Goal: Find specific page/section: Find specific page/section

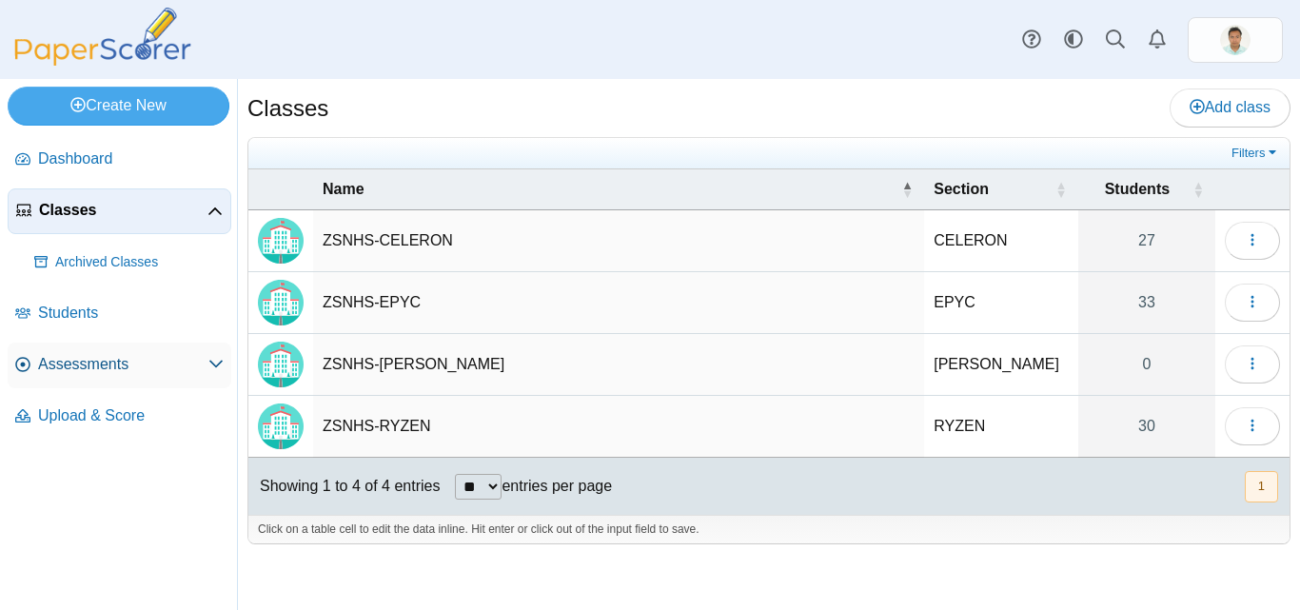
click at [102, 364] on span "Assessments" at bounding box center [123, 364] width 170 height 21
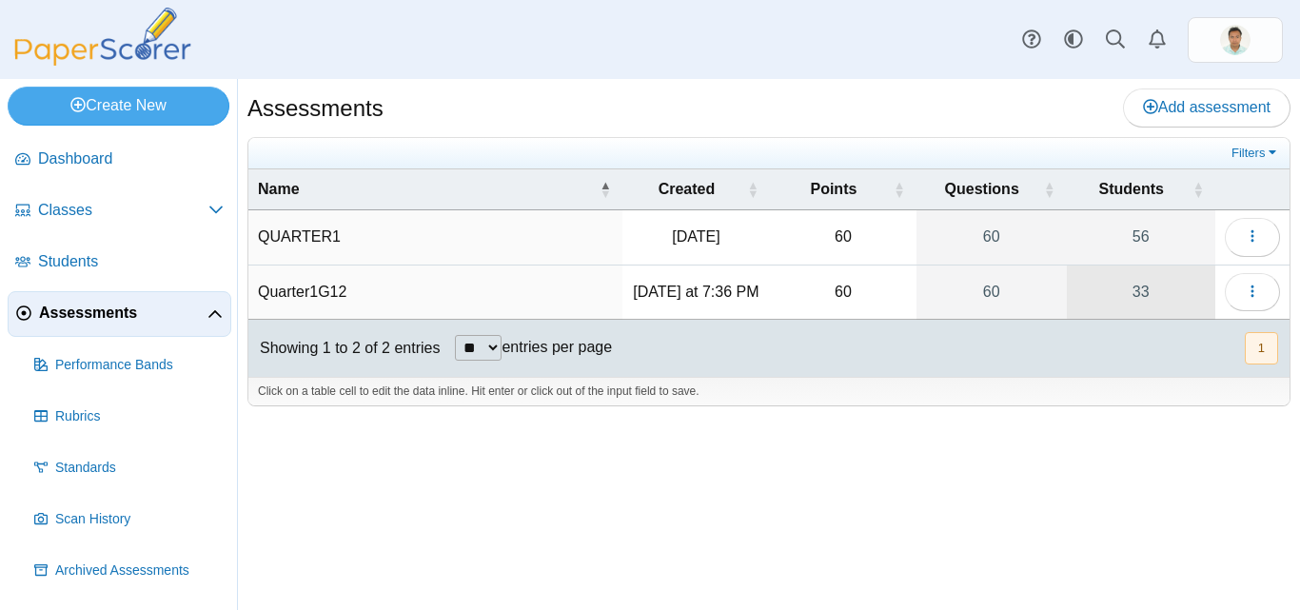
click at [1145, 296] on link "33" at bounding box center [1141, 291] width 148 height 53
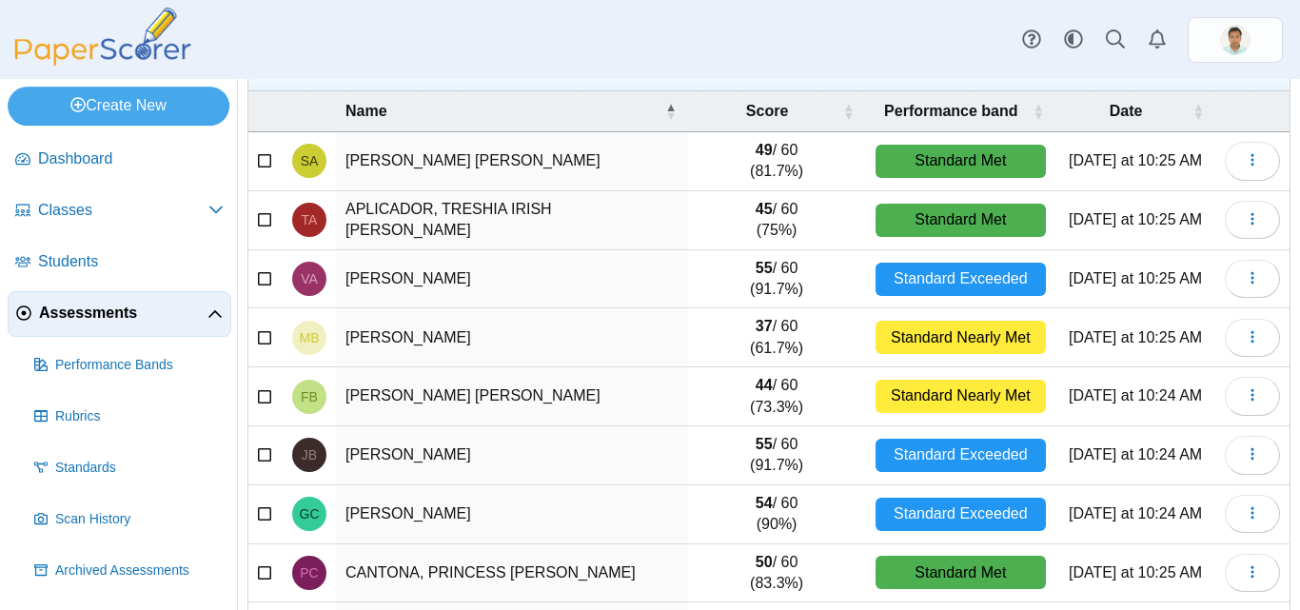
scroll to position [324, 0]
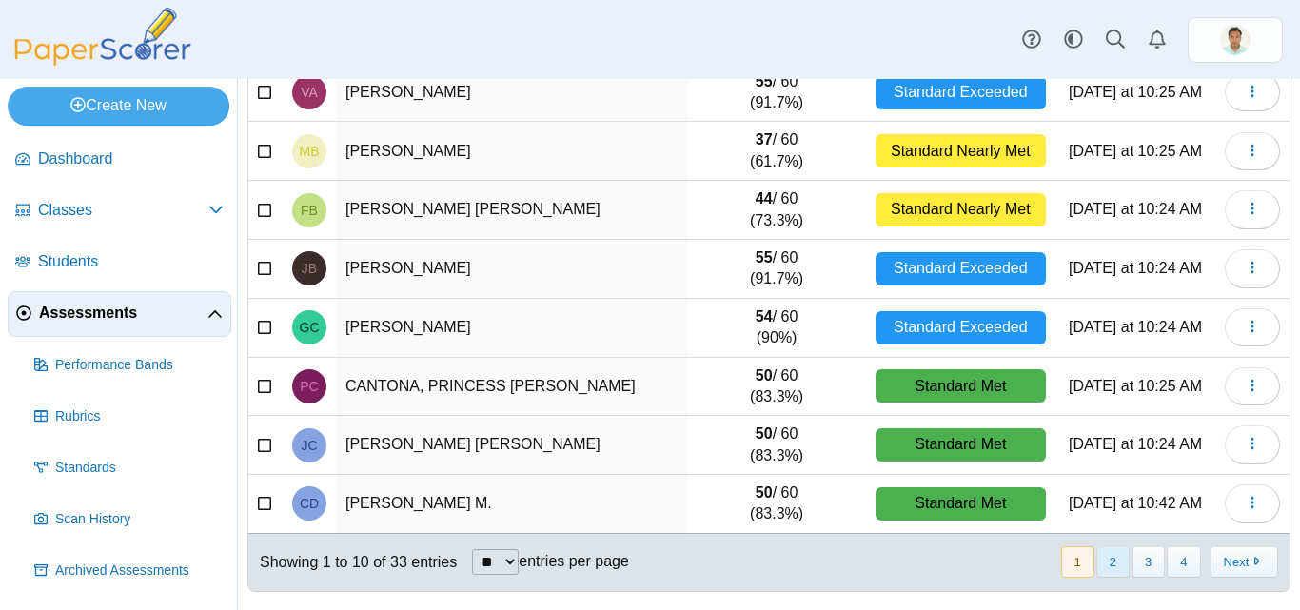
click at [1096, 560] on button "2" at bounding box center [1112, 561] width 33 height 31
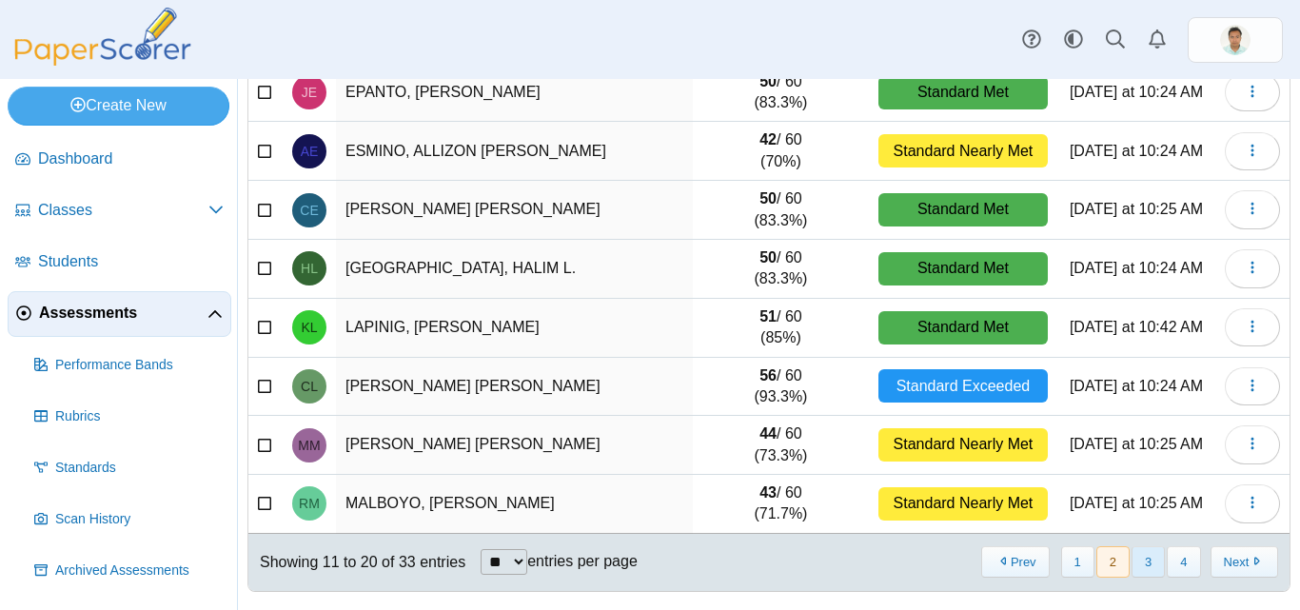
click at [1146, 556] on button "3" at bounding box center [1147, 561] width 33 height 31
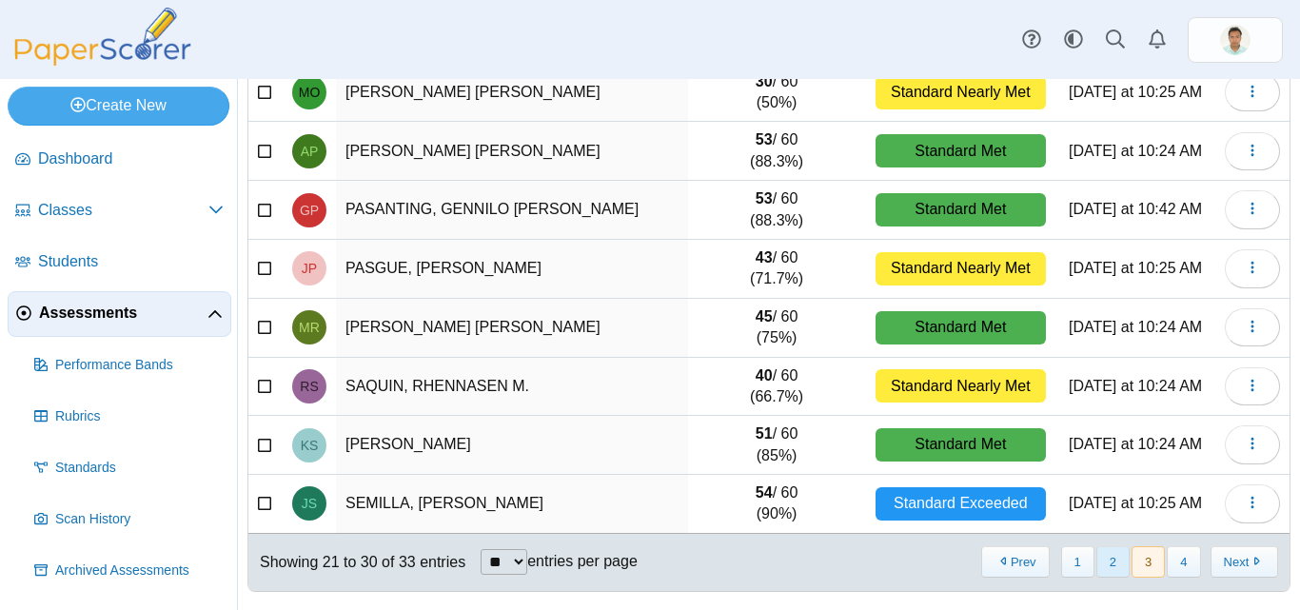
click at [1096, 564] on button "2" at bounding box center [1112, 561] width 33 height 31
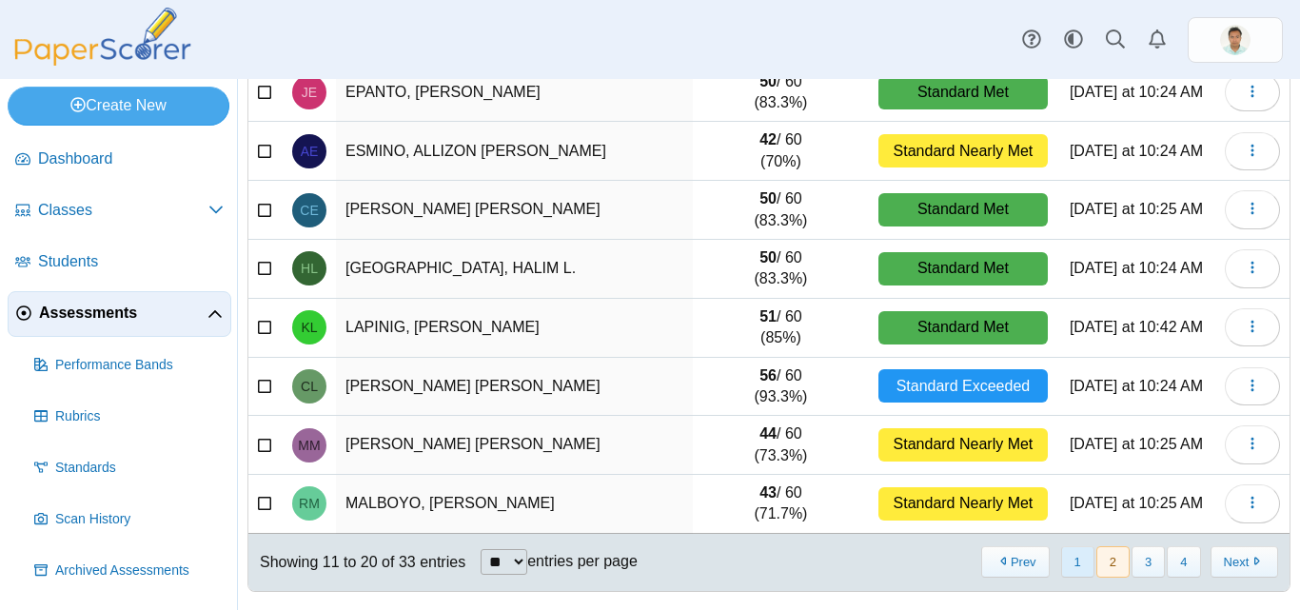
click at [1068, 556] on button "1" at bounding box center [1077, 561] width 33 height 31
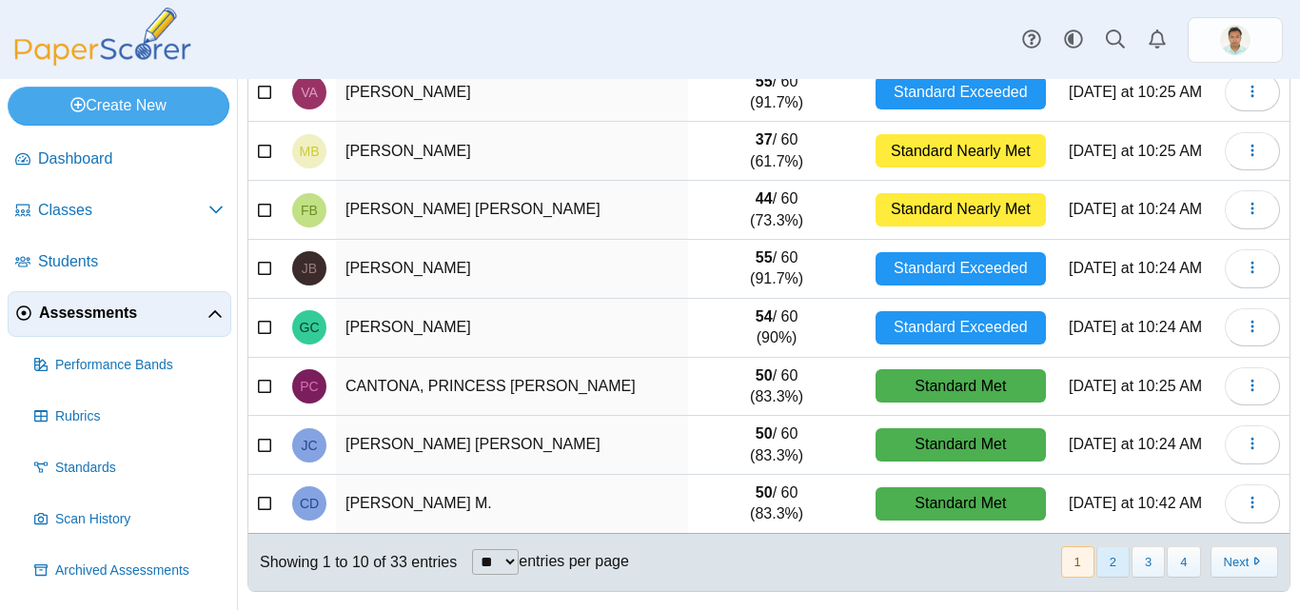
click at [1097, 551] on button "2" at bounding box center [1112, 561] width 33 height 31
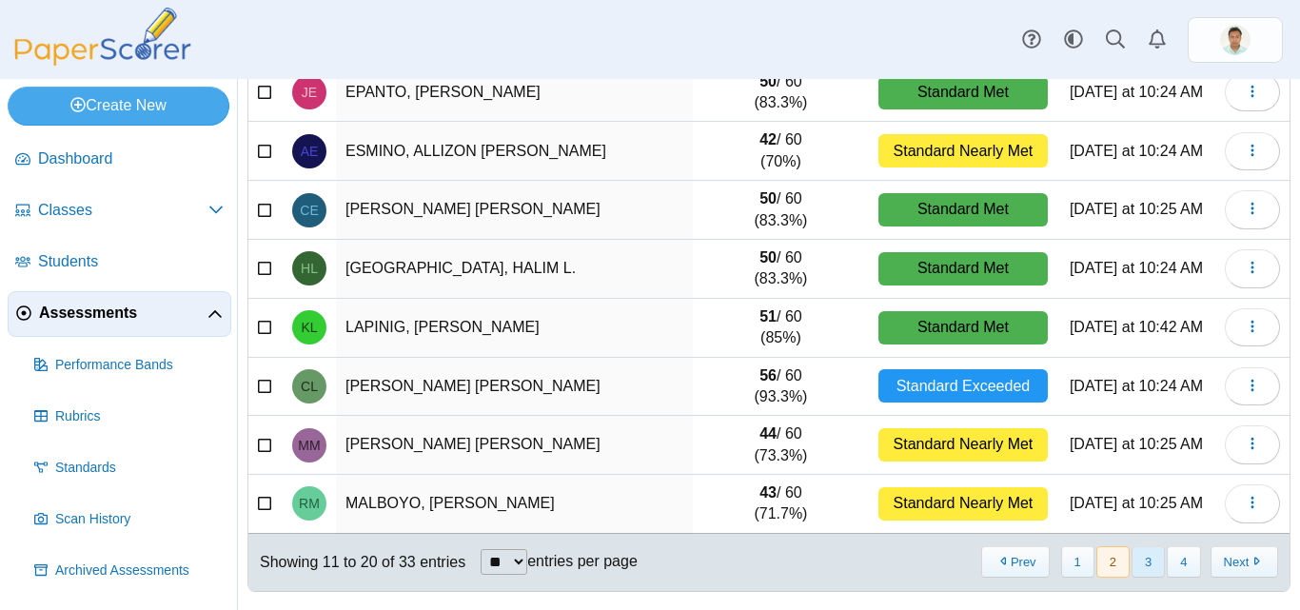
click at [1141, 567] on button "3" at bounding box center [1147, 561] width 33 height 31
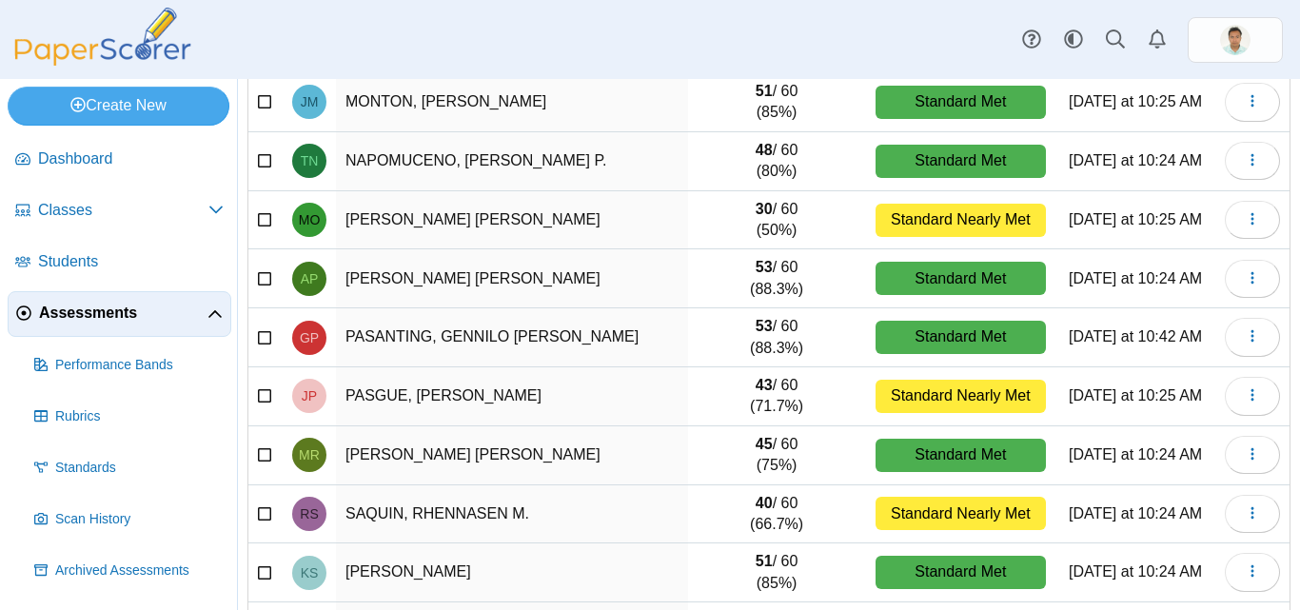
scroll to position [0, 0]
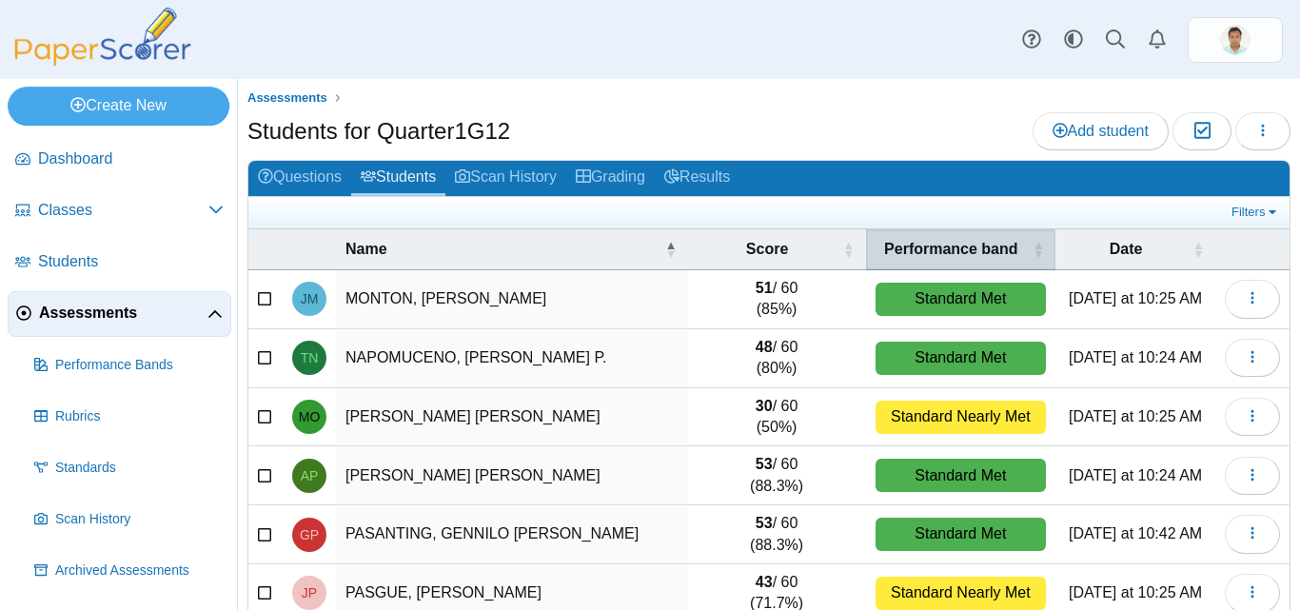
click at [1032, 252] on span "\a Performance band\a : Activate to sort" at bounding box center [1037, 249] width 11 height 40
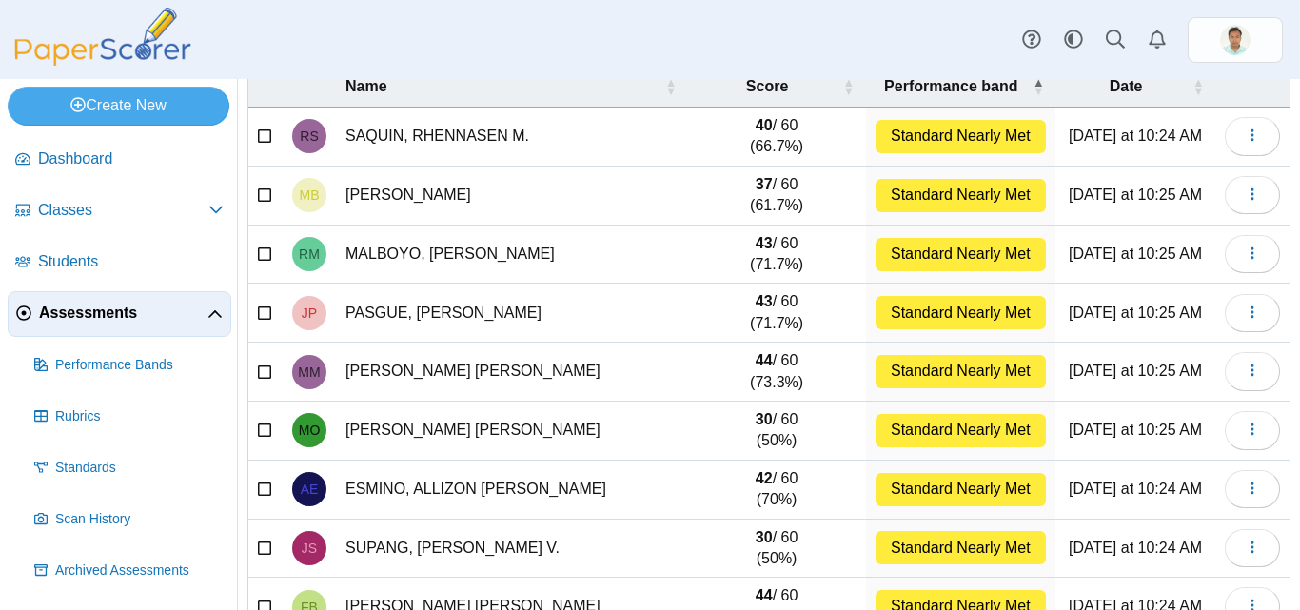
scroll to position [324, 0]
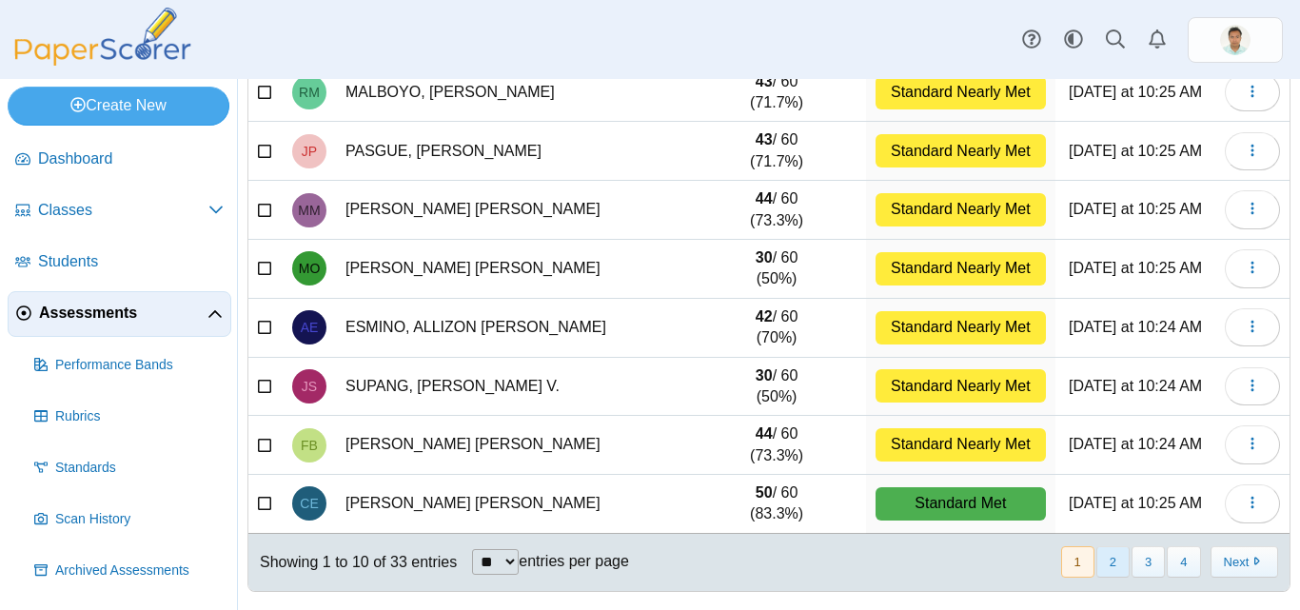
click at [1106, 569] on button "2" at bounding box center [1112, 561] width 33 height 31
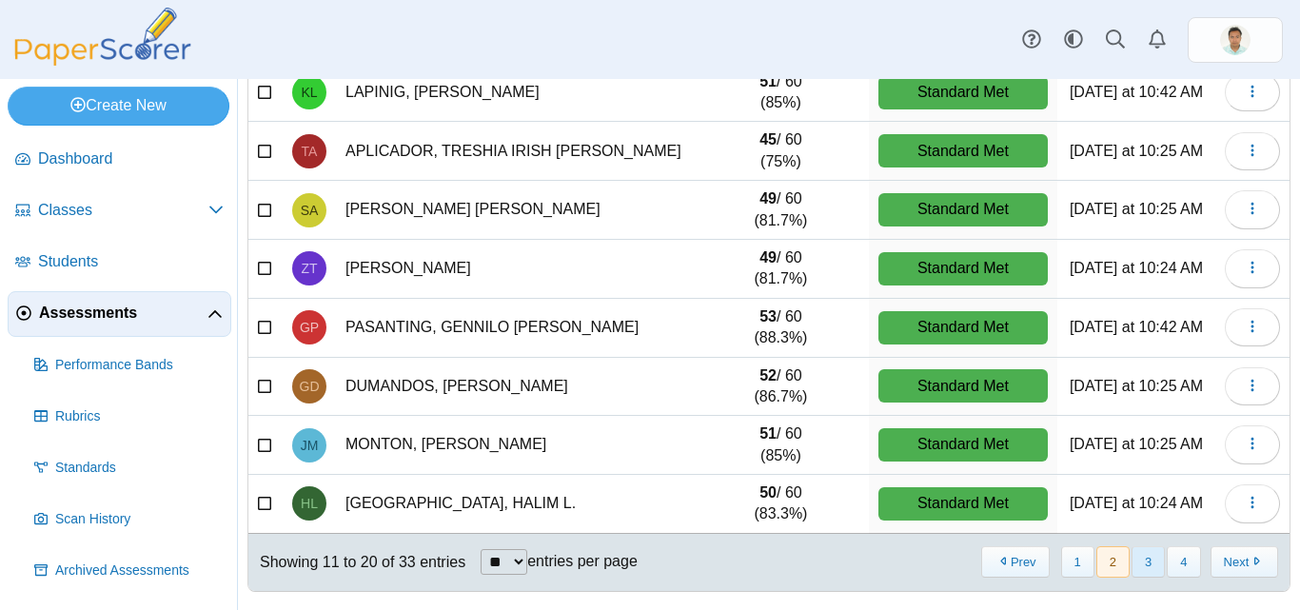
click at [1138, 565] on button "3" at bounding box center [1147, 561] width 33 height 31
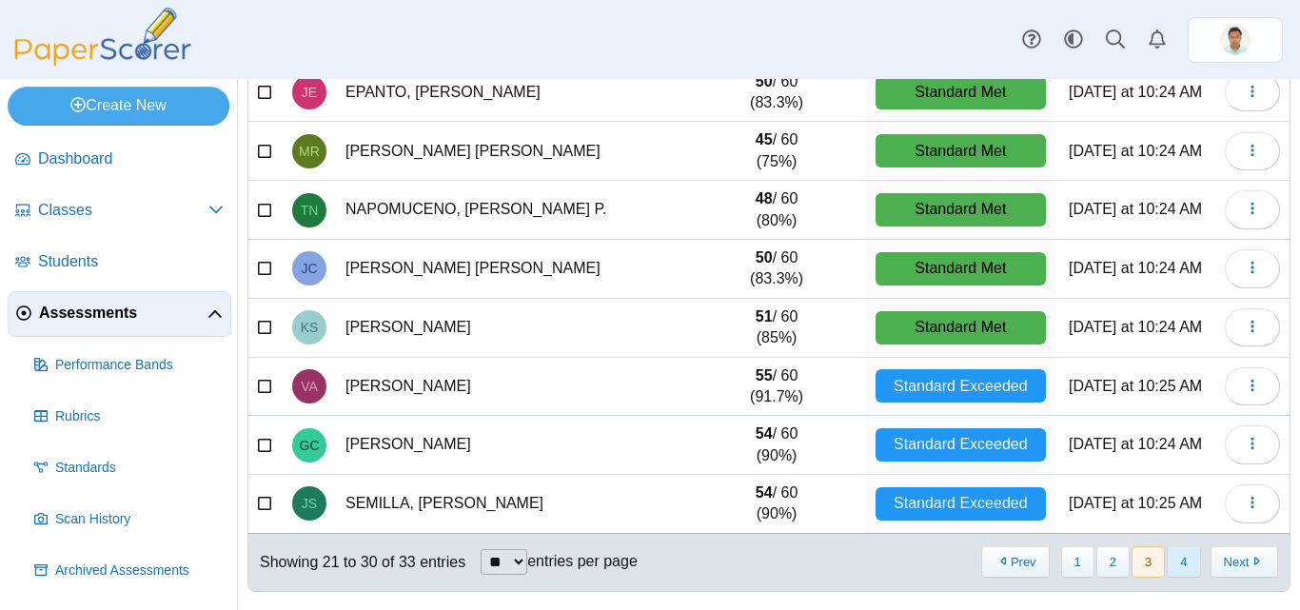
click at [1170, 559] on button "4" at bounding box center [1183, 561] width 33 height 31
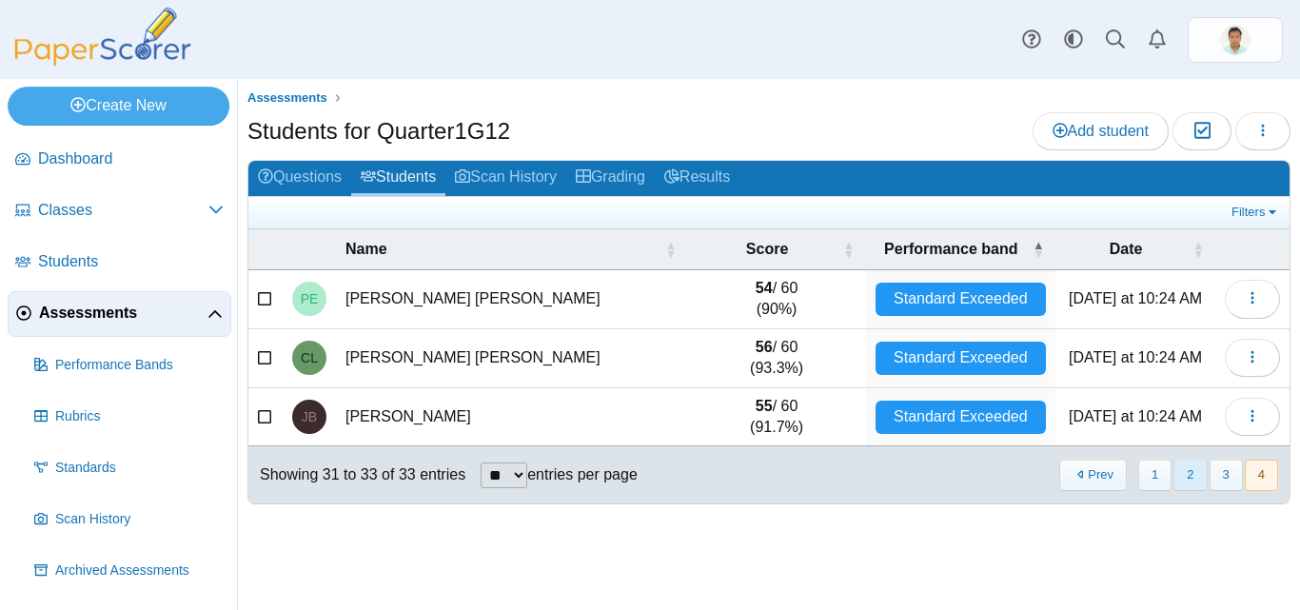
click at [1186, 478] on button "2" at bounding box center [1189, 475] width 33 height 31
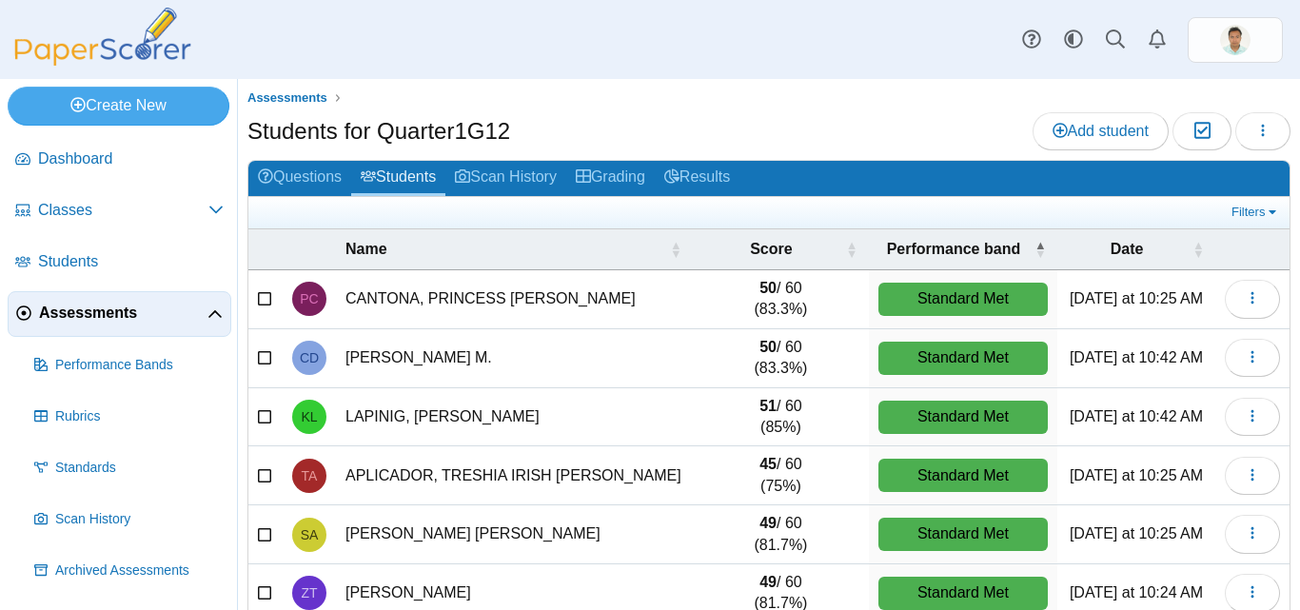
scroll to position [324, 0]
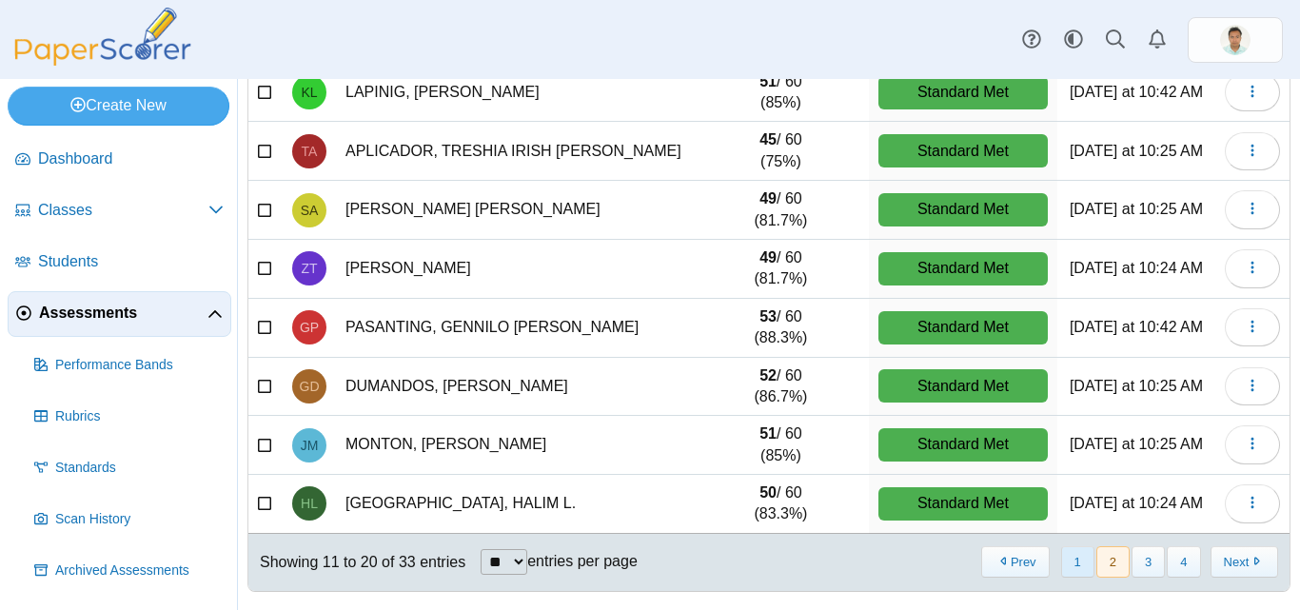
click at [1067, 569] on button "1" at bounding box center [1077, 561] width 33 height 31
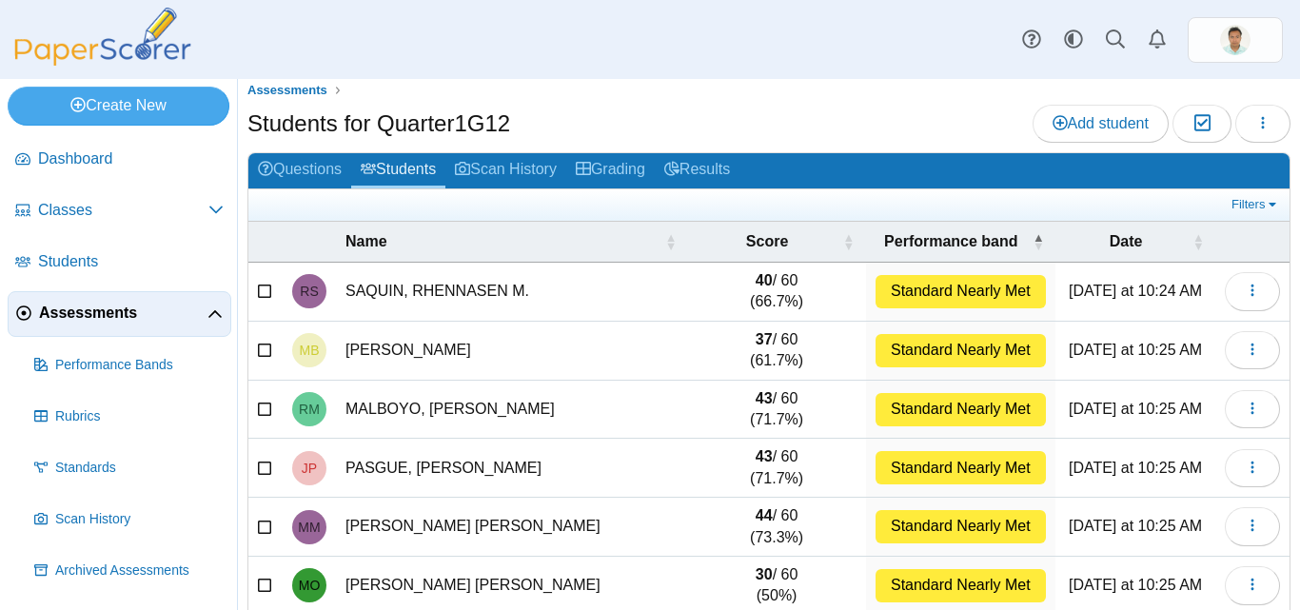
scroll to position [0, 0]
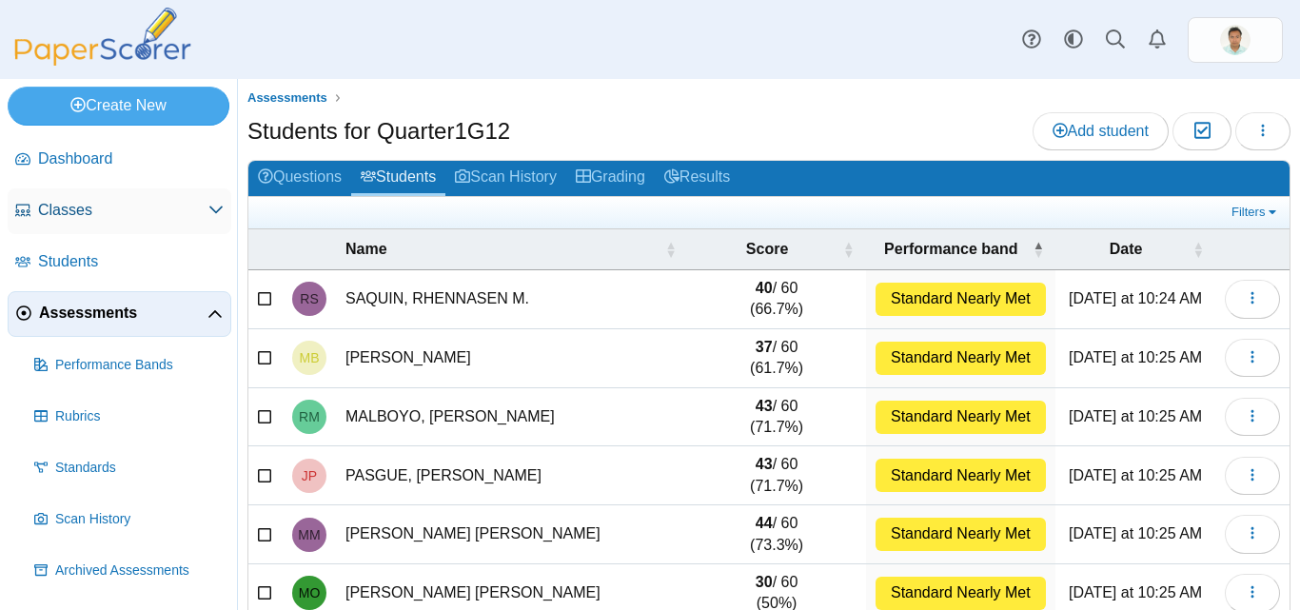
click at [53, 207] on span "Classes" at bounding box center [123, 210] width 170 height 21
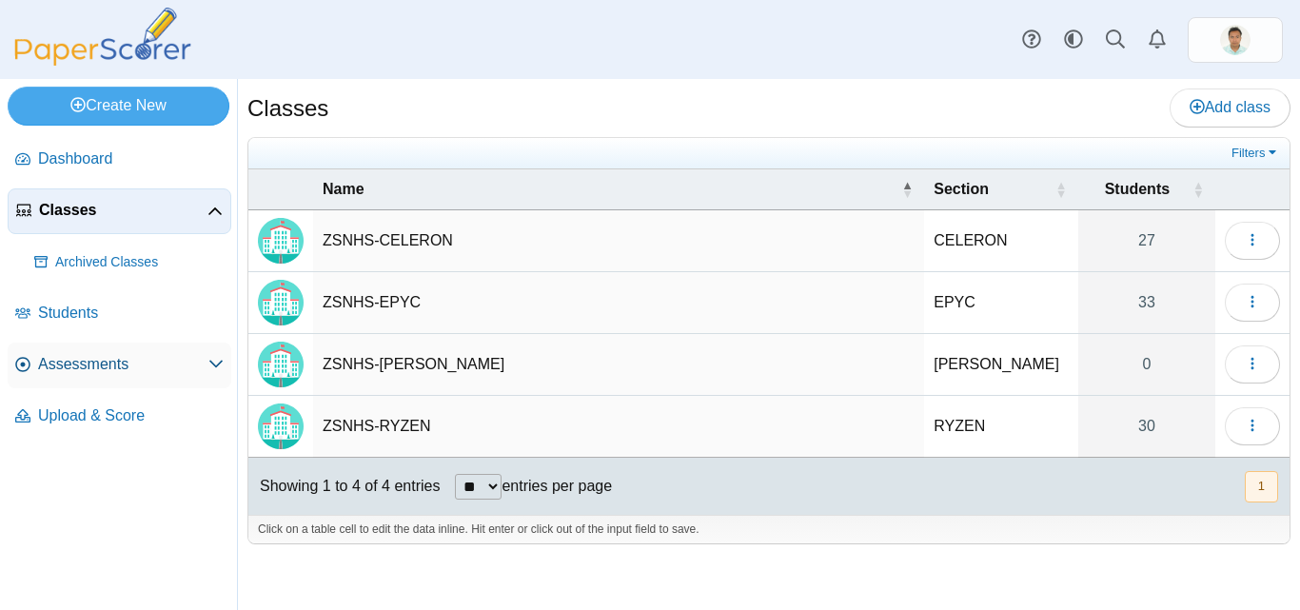
click at [183, 366] on span "Assessments" at bounding box center [123, 364] width 170 height 21
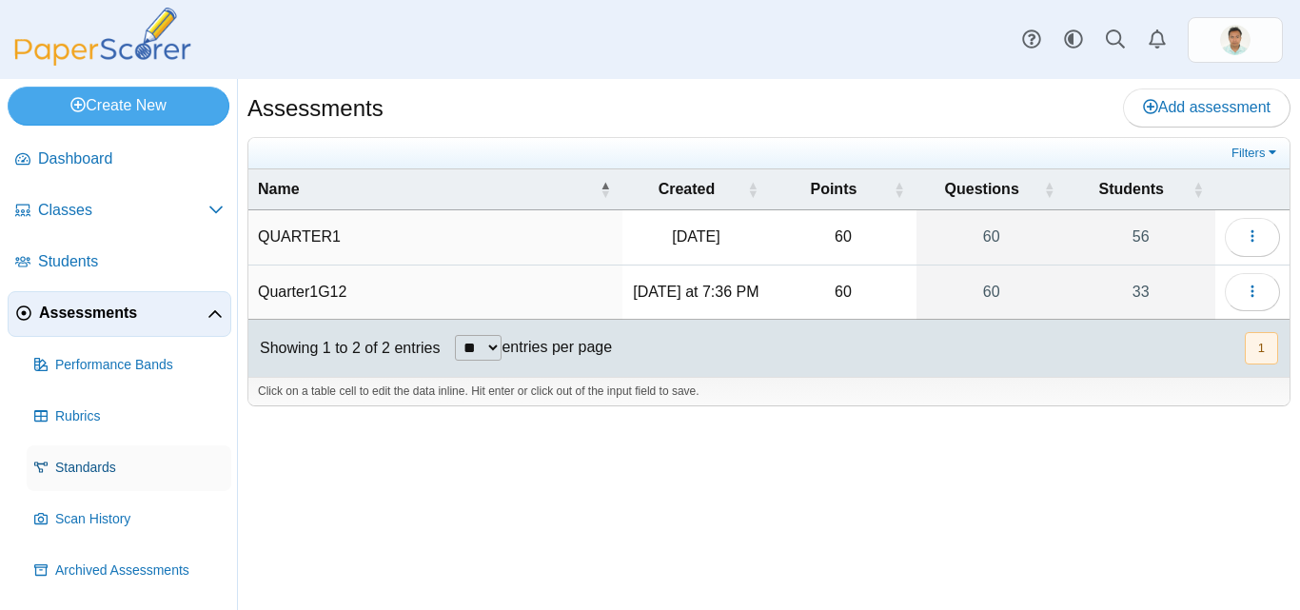
scroll to position [48, 0]
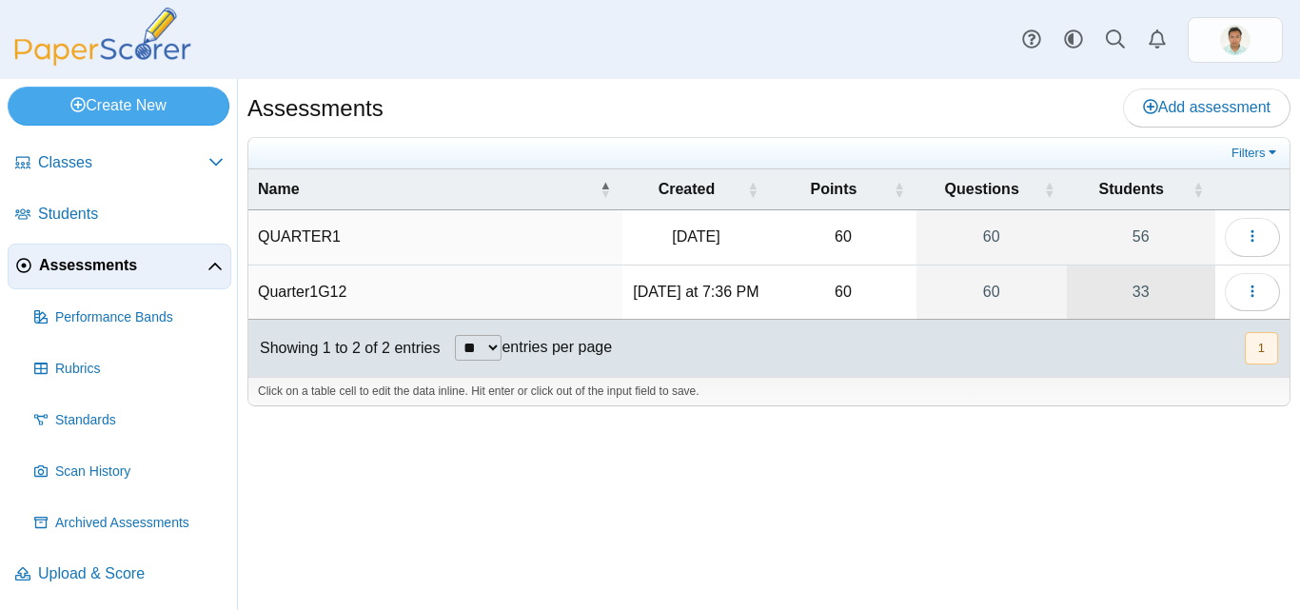
click at [1141, 297] on link "33" at bounding box center [1141, 291] width 148 height 53
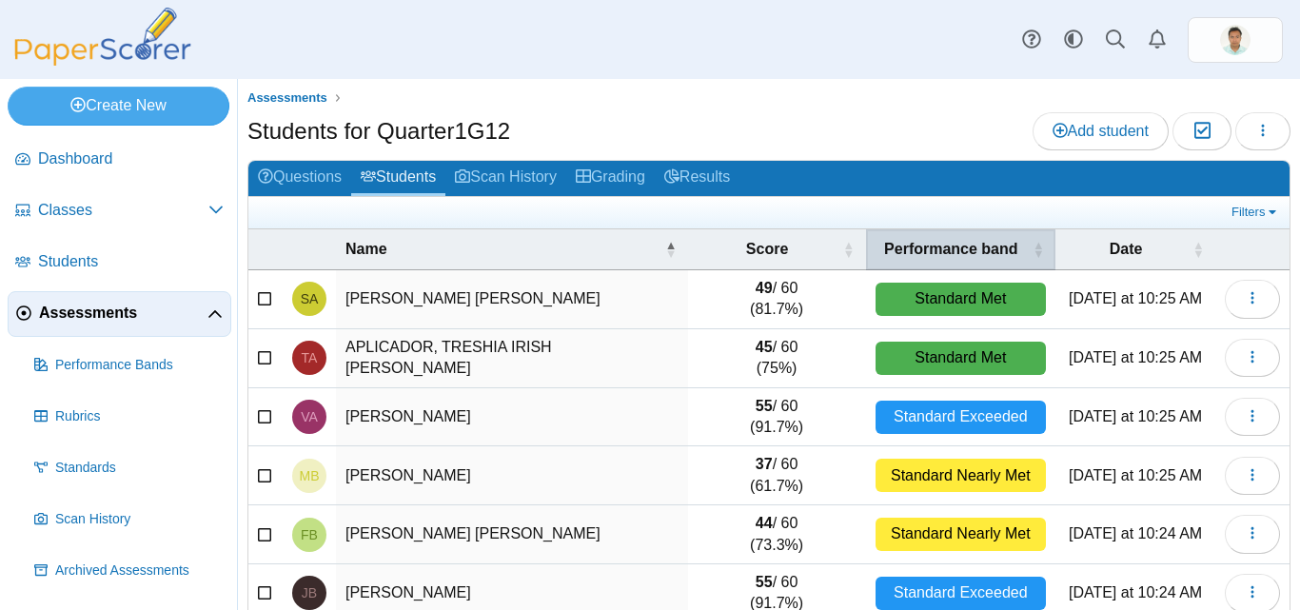
click at [1032, 248] on span "\a Performance band\a : Activate to sort" at bounding box center [1037, 249] width 11 height 40
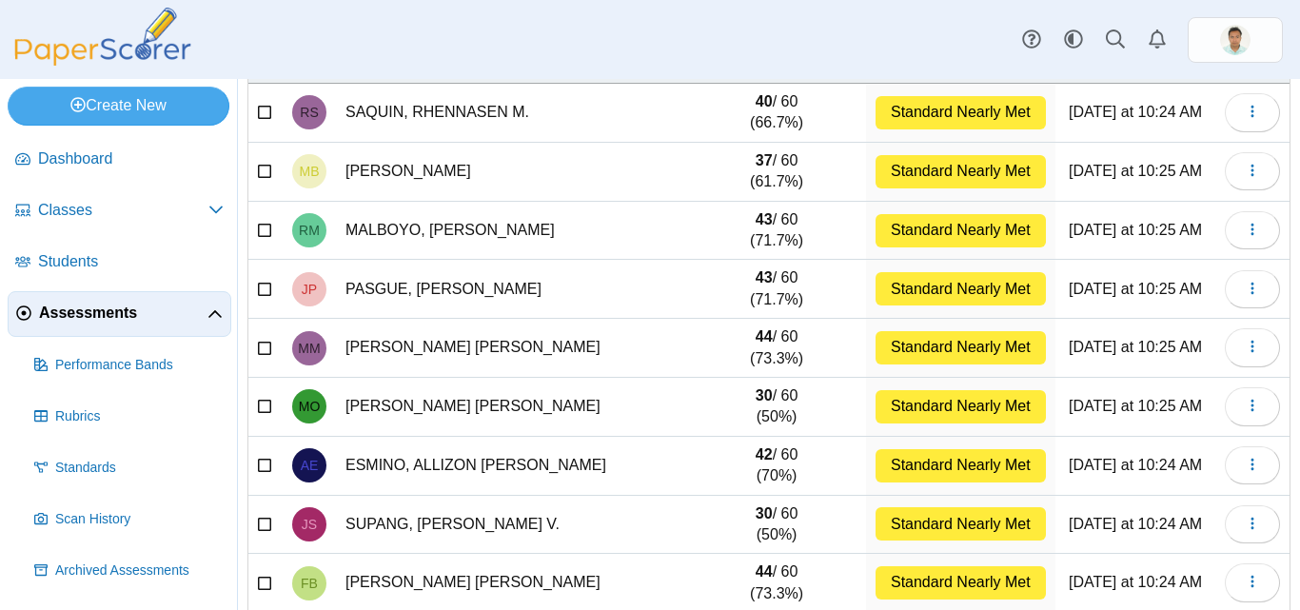
scroll to position [324, 0]
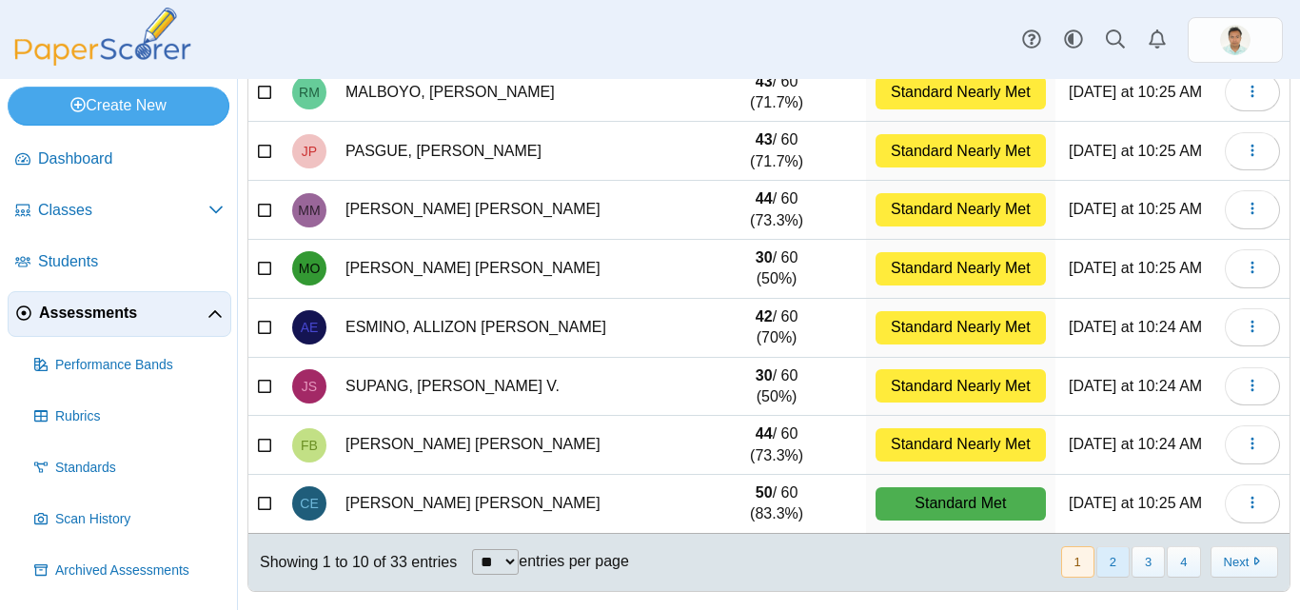
click at [1105, 566] on button "2" at bounding box center [1112, 561] width 33 height 31
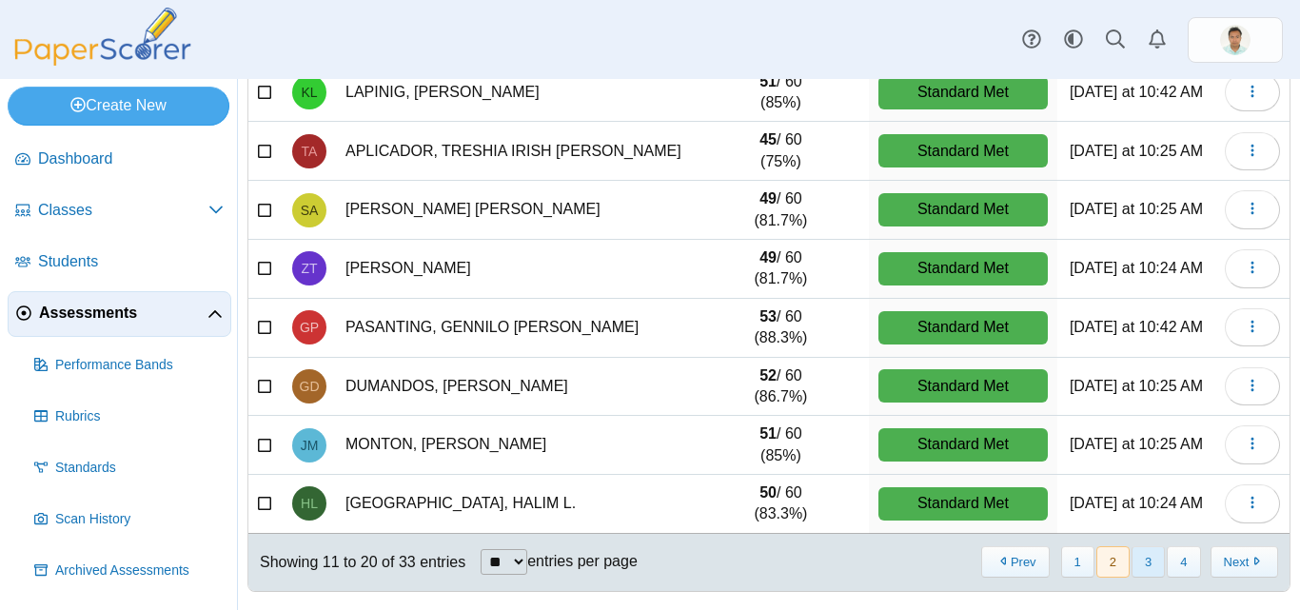
click at [1132, 571] on button "3" at bounding box center [1147, 561] width 33 height 31
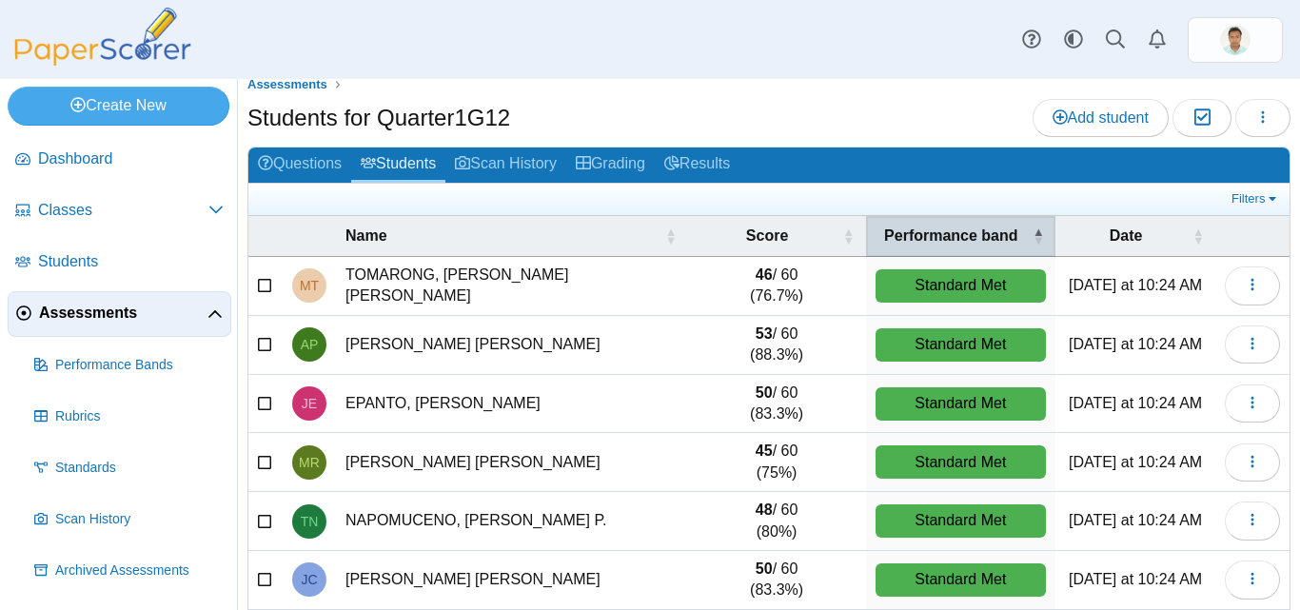
scroll to position [0, 0]
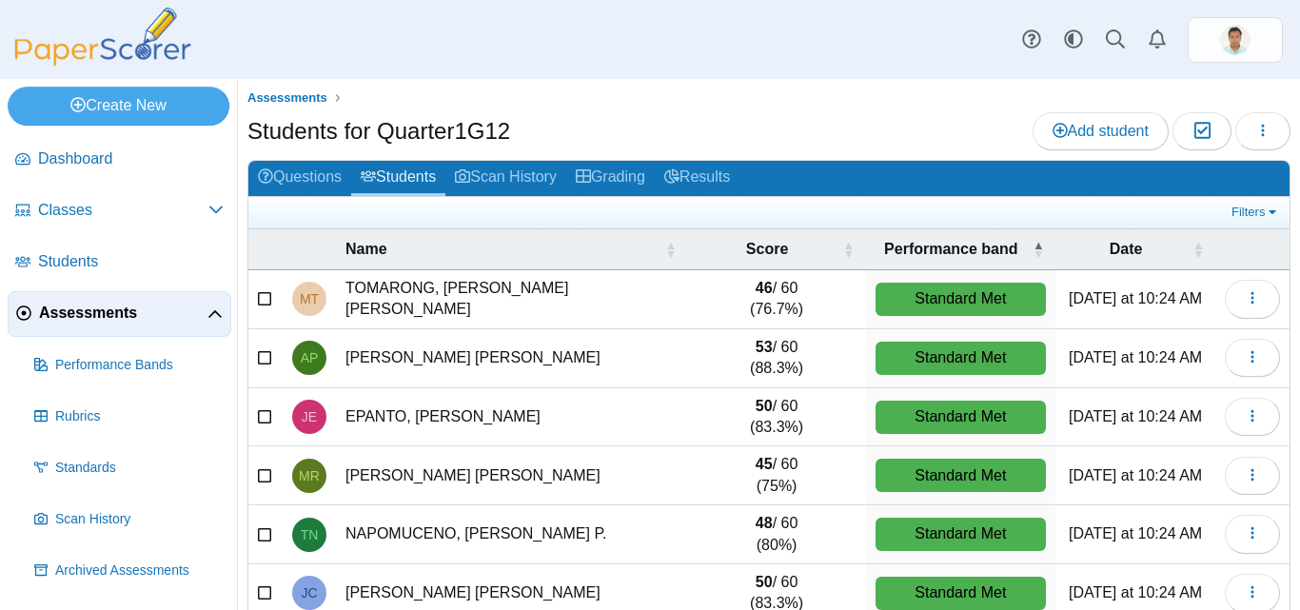
click at [101, 314] on span "Assessments" at bounding box center [123, 313] width 168 height 21
